Goal: Transaction & Acquisition: Purchase product/service

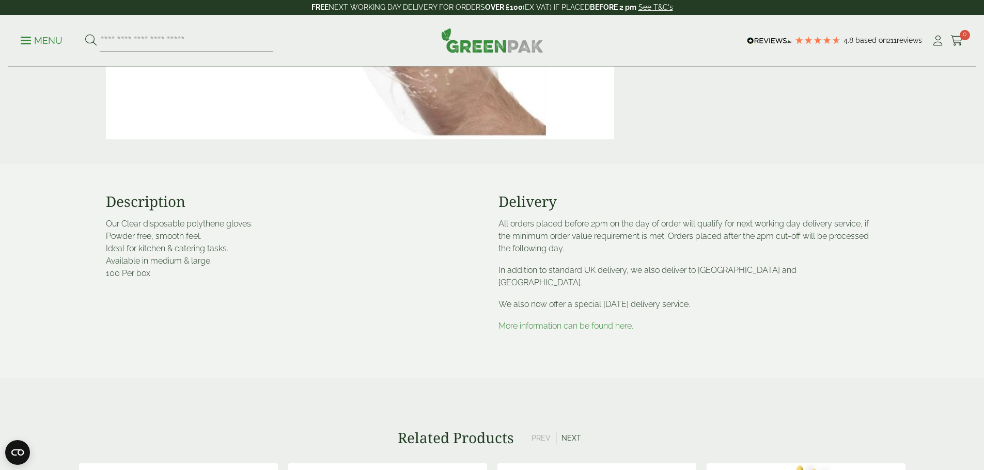
scroll to position [327, 0]
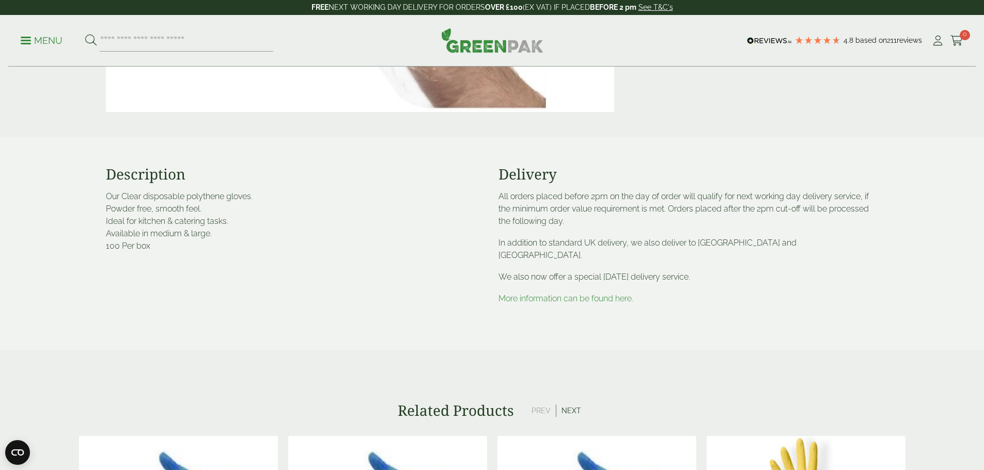
click at [519, 294] on link "More information can be found here." at bounding box center [565, 299] width 135 height 10
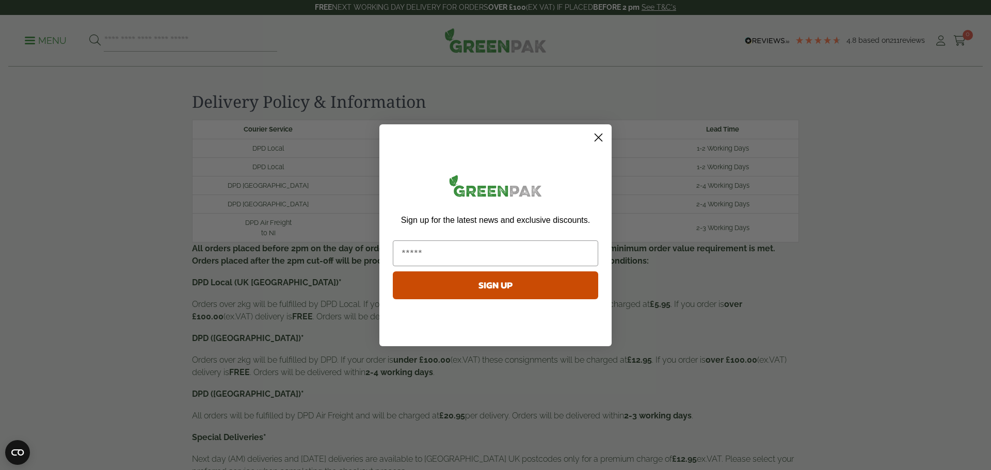
click at [598, 144] on circle "Close dialog" at bounding box center [598, 137] width 17 height 17
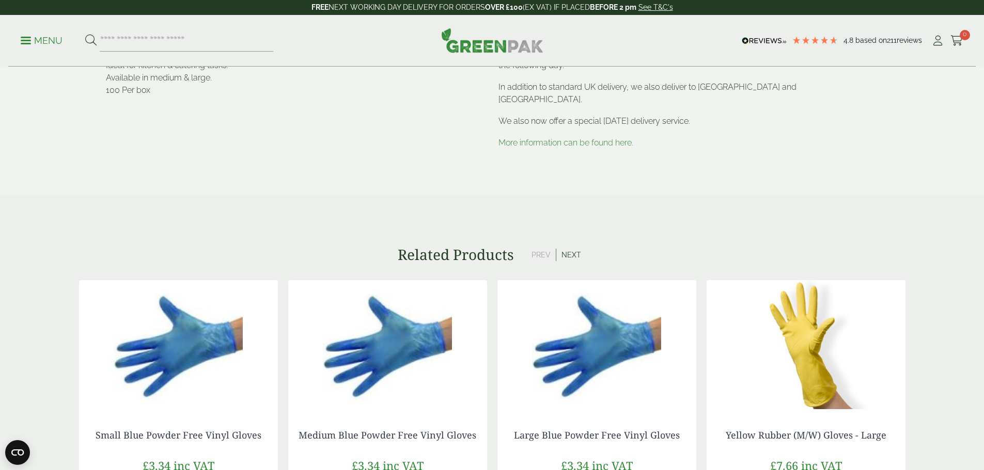
scroll to position [482, 0]
